Goal: Task Accomplishment & Management: Use online tool/utility

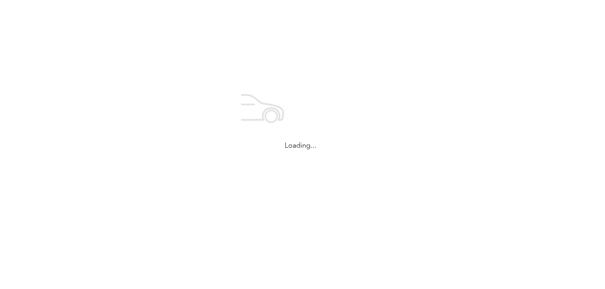
click at [205, 4] on div "Loading..." at bounding box center [300, 116] width 601 height 232
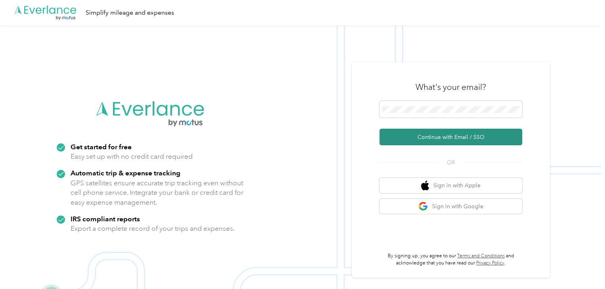
click at [438, 135] on button "Continue with Email / SSO" at bounding box center [450, 137] width 143 height 17
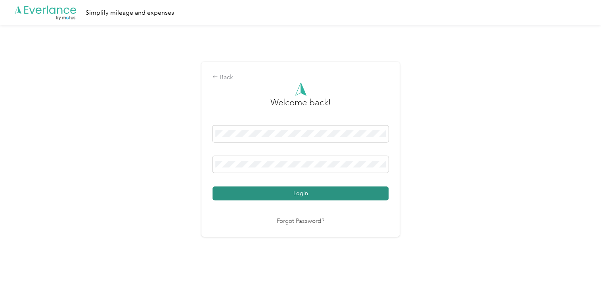
click at [316, 187] on button "Login" at bounding box center [301, 194] width 176 height 14
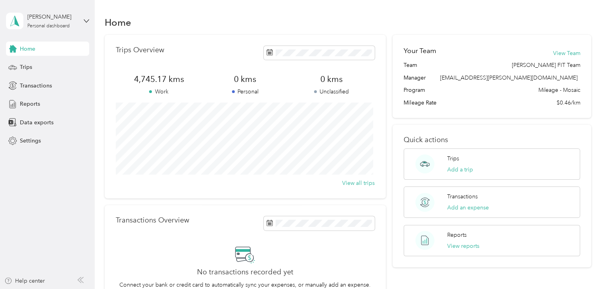
click at [49, 45] on div "Home" at bounding box center [47, 49] width 83 height 14
click at [42, 70] on div "Trips" at bounding box center [47, 67] width 83 height 14
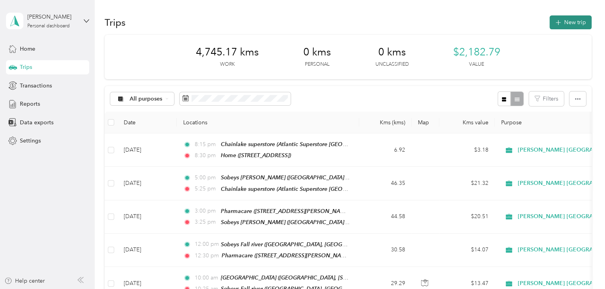
click at [565, 18] on button "New trip" at bounding box center [570, 22] width 42 height 14
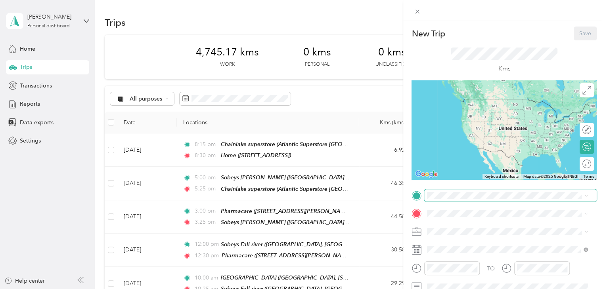
click at [436, 199] on span at bounding box center [510, 196] width 172 height 13
click at [463, 109] on span "[STREET_ADDRESS]" at bounding box center [467, 110] width 50 height 7
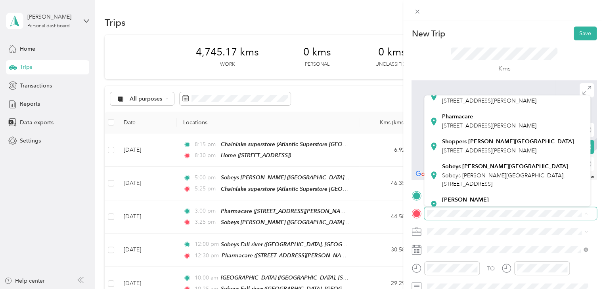
scroll to position [136, 0]
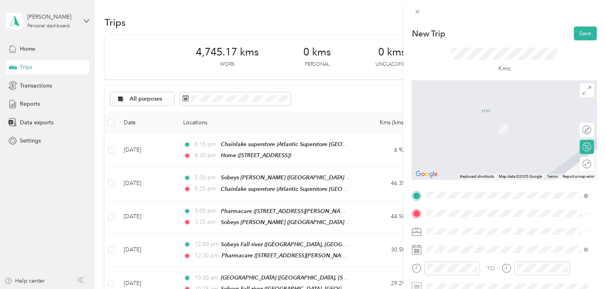
click at [467, 105] on span "[STREET_ADDRESS][PERSON_NAME]" at bounding box center [489, 101] width 94 height 7
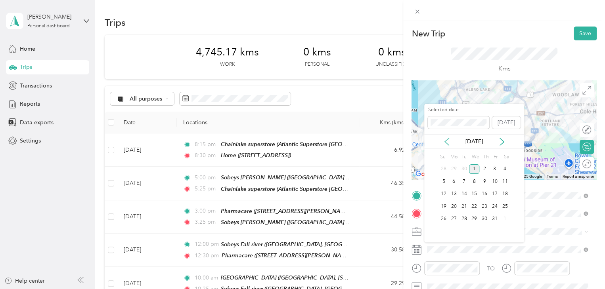
click at [447, 140] on icon at bounding box center [447, 142] width 8 height 8
click at [465, 218] on div "30" at bounding box center [464, 219] width 10 height 10
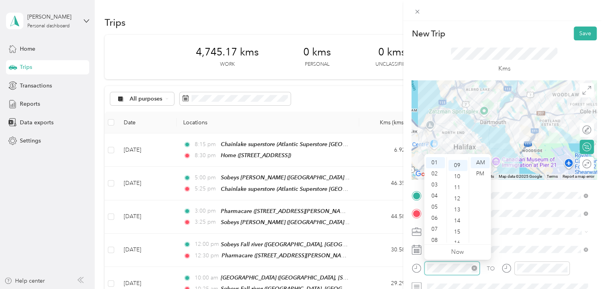
scroll to position [100, 0]
click at [433, 230] on div "07" at bounding box center [435, 229] width 19 height 11
click at [435, 180] on div "06" at bounding box center [435, 181] width 19 height 11
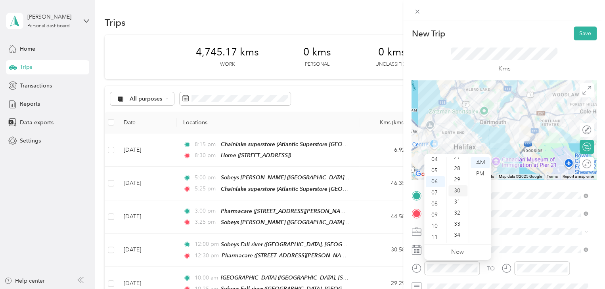
click at [455, 188] on div "30" at bounding box center [457, 191] width 19 height 11
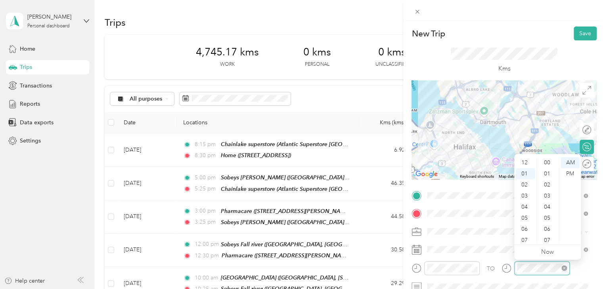
scroll to position [100, 0]
click at [524, 228] on div "07" at bounding box center [525, 229] width 19 height 11
click at [547, 168] on div "00" at bounding box center [547, 162] width 19 height 11
click at [548, 164] on div "00" at bounding box center [547, 162] width 19 height 11
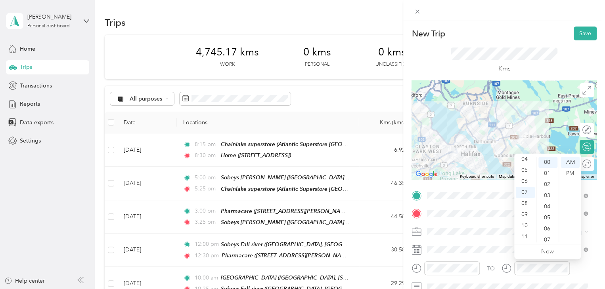
scroll to position [69, 0]
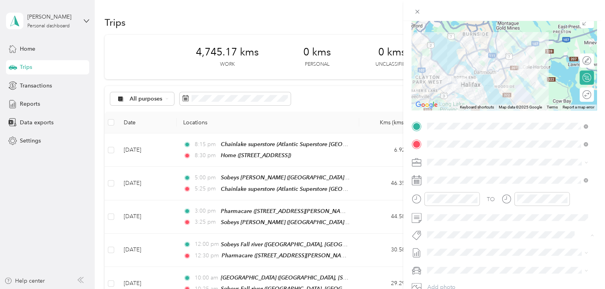
click at [449, 250] on span "Fit [PERSON_NAME] Team" at bounding box center [464, 248] width 59 height 7
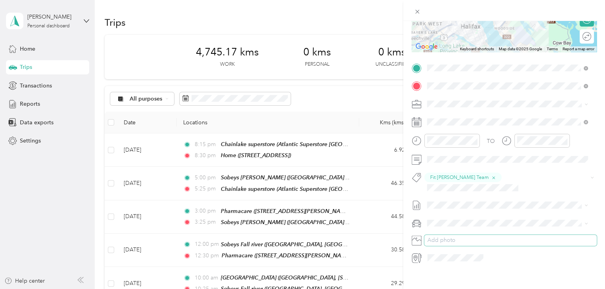
scroll to position [0, 0]
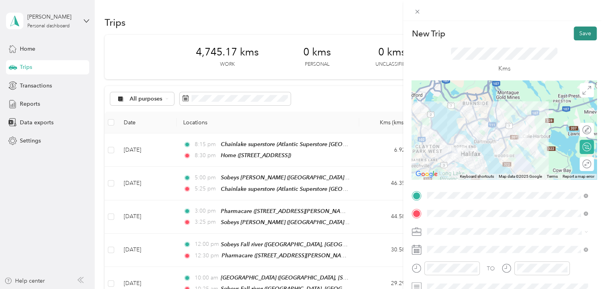
click at [576, 30] on button "Save" at bounding box center [585, 34] width 23 height 14
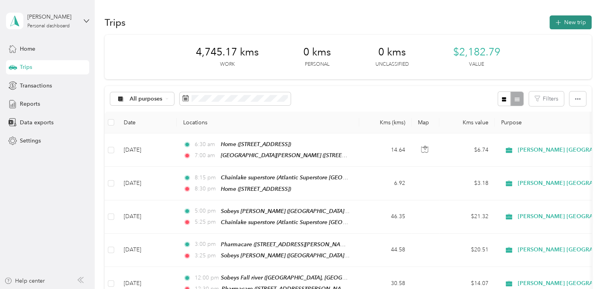
click at [561, 21] on button "New trip" at bounding box center [570, 22] width 42 height 14
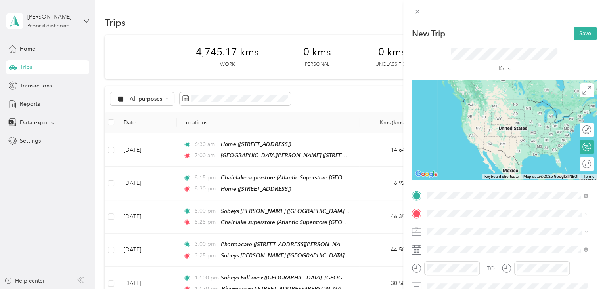
click at [452, 228] on strong "Walmart [PERSON_NAME][GEOGRAPHIC_DATA]" at bounding box center [506, 227] width 129 height 7
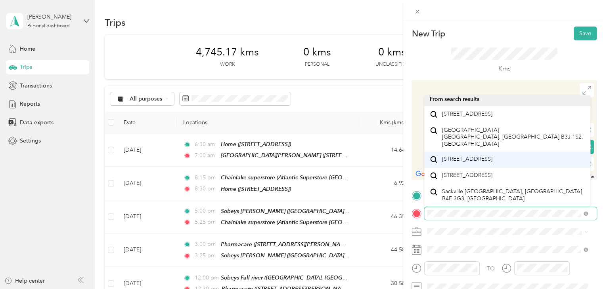
scroll to position [13, 0]
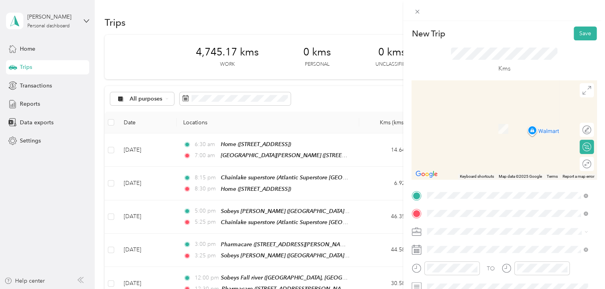
click at [482, 132] on ol "From search results [STREET_ADDRESS] [GEOGRAPHIC_DATA] [GEOGRAPHIC_DATA], [GEOG…" at bounding box center [507, 149] width 166 height 91
click at [448, 209] on span at bounding box center [510, 213] width 172 height 13
click at [490, 129] on span "[STREET_ADDRESS]" at bounding box center [467, 125] width 50 height 7
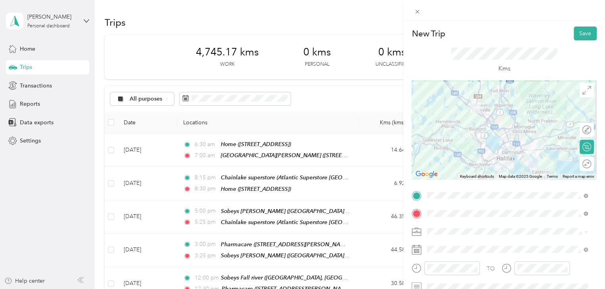
click at [506, 129] on div at bounding box center [504, 129] width 185 height 99
click at [529, 139] on div at bounding box center [504, 129] width 185 height 99
click at [525, 136] on div at bounding box center [504, 129] width 185 height 99
click at [504, 141] on div at bounding box center [504, 129] width 185 height 99
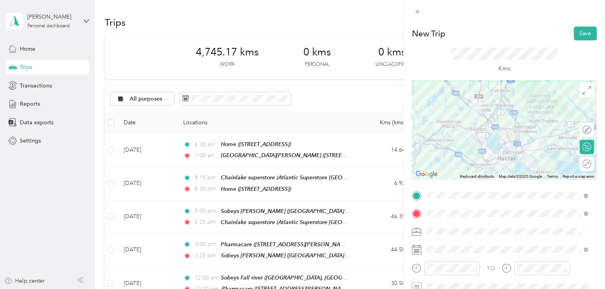
click at [519, 137] on div at bounding box center [504, 129] width 185 height 99
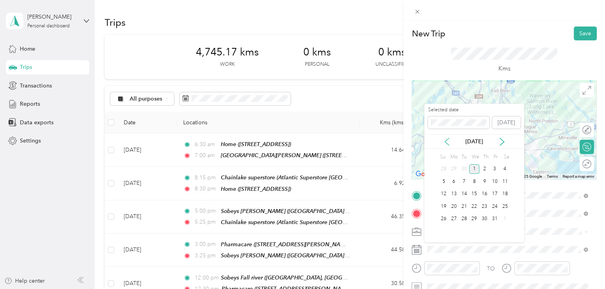
click at [447, 140] on icon at bounding box center [447, 141] width 4 height 7
click at [466, 218] on div "30" at bounding box center [464, 219] width 10 height 10
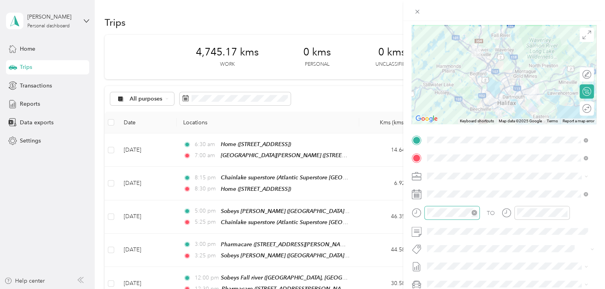
scroll to position [60, 0]
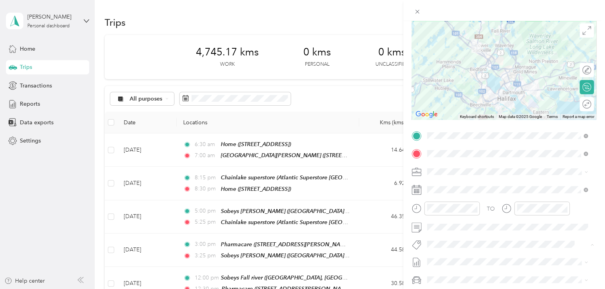
click at [440, 260] on span "Fit [PERSON_NAME] Team" at bounding box center [464, 258] width 59 height 7
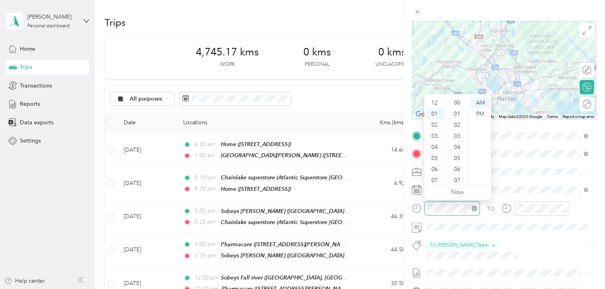
scroll to position [11, 0]
click at [435, 178] on div "08" at bounding box center [435, 180] width 19 height 11
click at [456, 102] on div "00" at bounding box center [457, 103] width 19 height 11
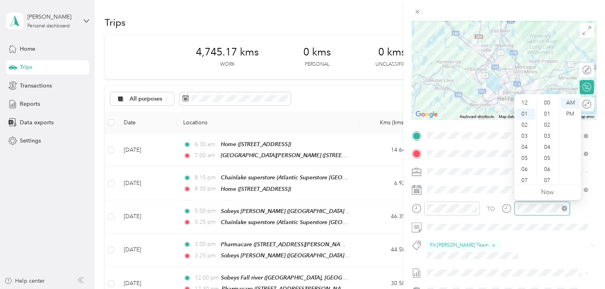
scroll to position [133, 0]
click at [523, 178] on div "08" at bounding box center [525, 180] width 19 height 11
click at [550, 176] on div "30" at bounding box center [547, 179] width 19 height 11
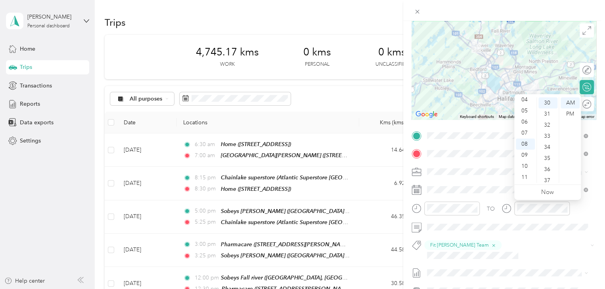
click at [578, 211] on div "TO" at bounding box center [504, 211] width 185 height 19
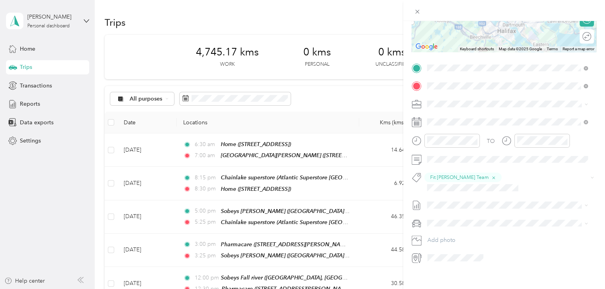
scroll to position [0, 0]
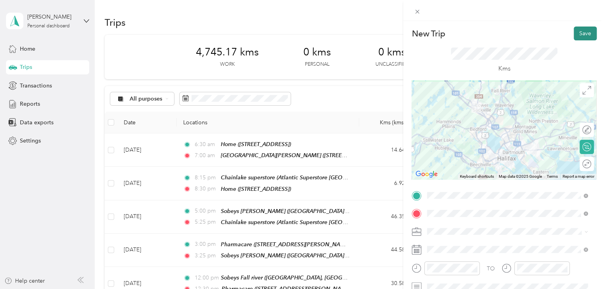
click at [578, 32] on button "Save" at bounding box center [585, 34] width 23 height 14
